Goal: Task Accomplishment & Management: Use online tool/utility

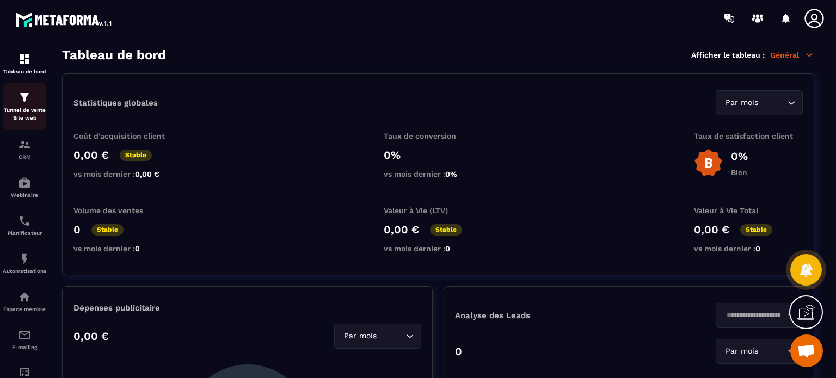
click at [32, 110] on p "Tunnel de vente Site web" at bounding box center [25, 114] width 44 height 15
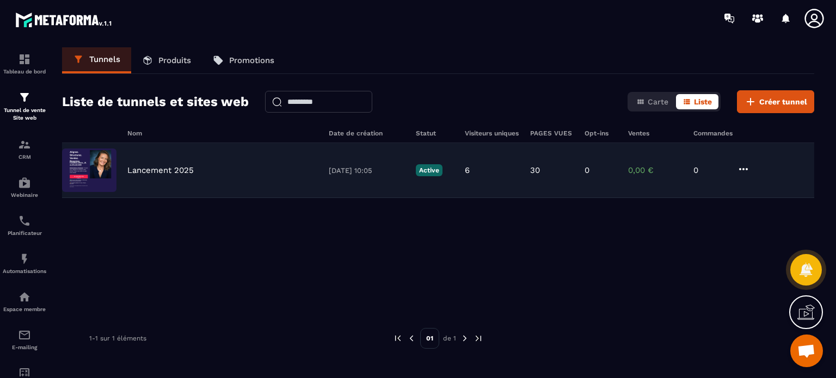
click at [170, 165] on p "Lancement 2025" at bounding box center [160, 170] width 66 height 10
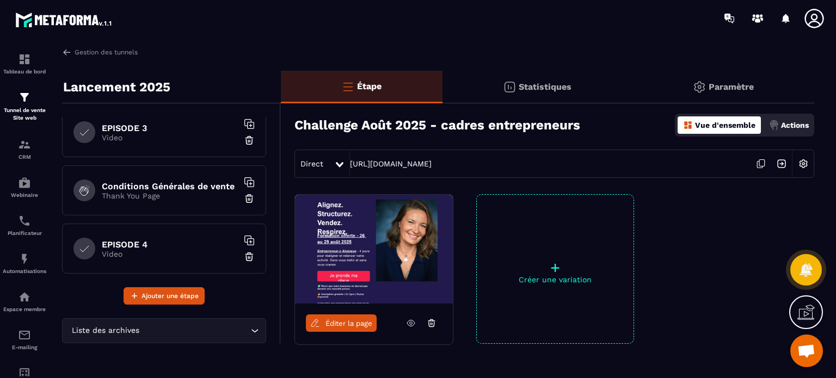
scroll to position [307, 0]
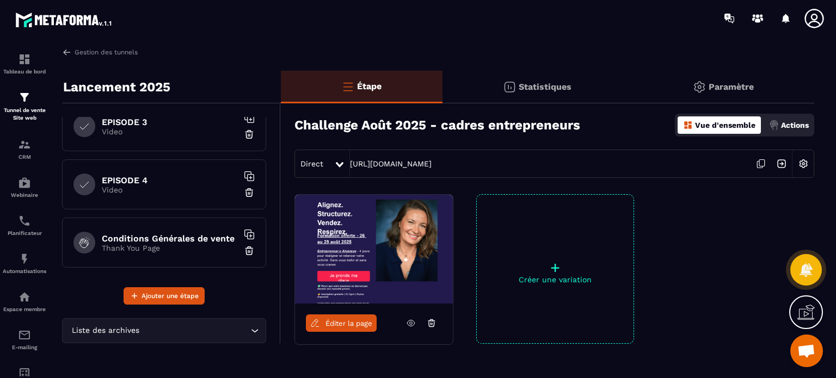
click at [154, 187] on p "Video" at bounding box center [170, 190] width 136 height 9
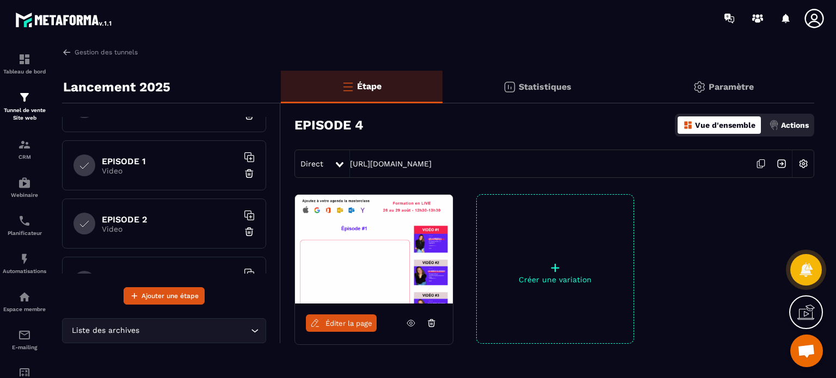
scroll to position [137, 0]
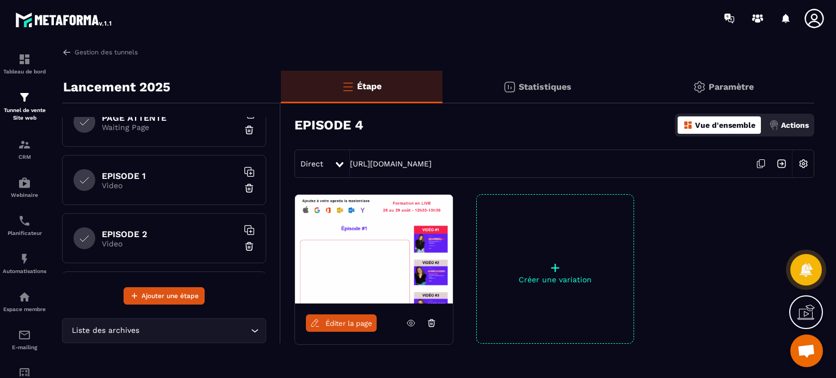
click at [137, 181] on p "Video" at bounding box center [170, 185] width 136 height 9
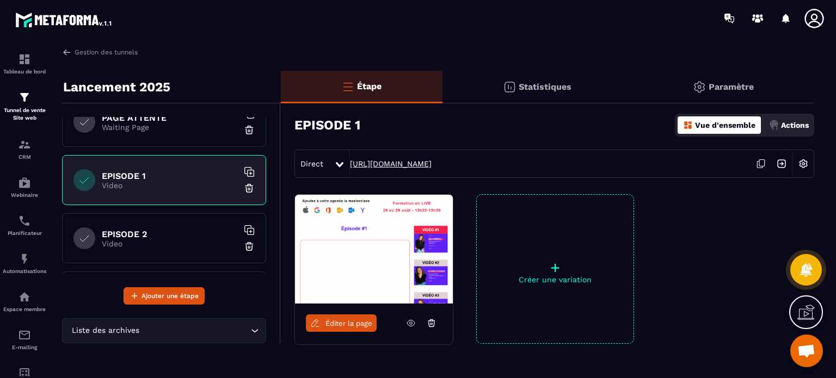
click at [379, 163] on link "https://vaeliya.metaforma.io/formation-episode-1" at bounding box center [391, 163] width 82 height 9
click at [346, 324] on span "Éditer la page" at bounding box center [348, 323] width 47 height 8
